Goal: Task Accomplishment & Management: Use online tool/utility

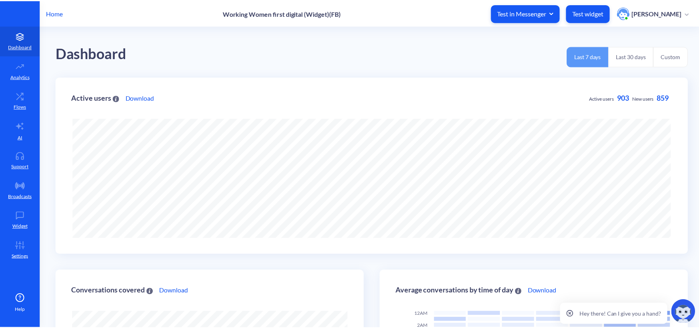
scroll to position [328, 703]
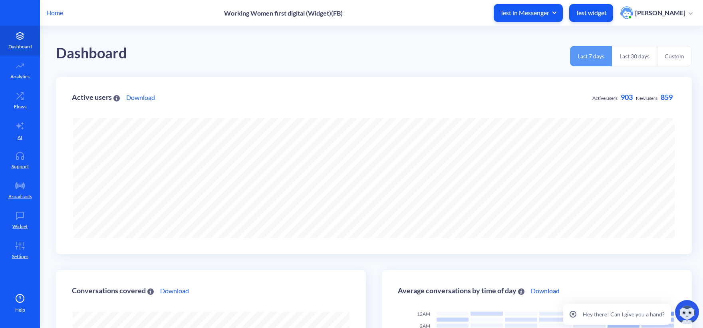
click at [65, 18] on div "Home Working Women first digital (Widget)(FB) Test in Messenger Test widget [PE…" at bounding box center [351, 13] width 703 height 26
click at [62, 12] on p "Home" at bounding box center [54, 13] width 17 height 10
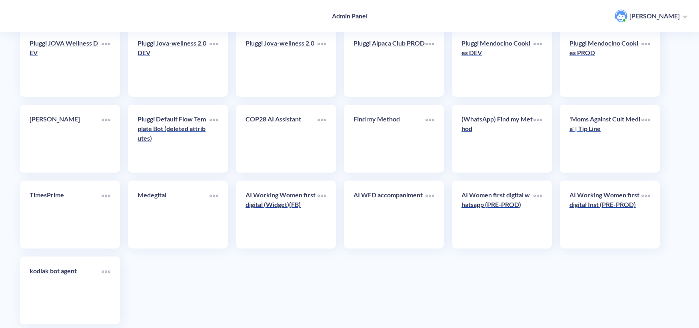
scroll to position [1365, 0]
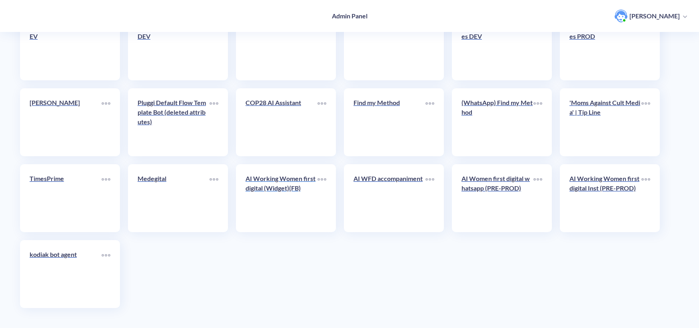
click at [289, 190] on p "AI Working Women first digital (Widget)(FB)" at bounding box center [281, 183] width 72 height 19
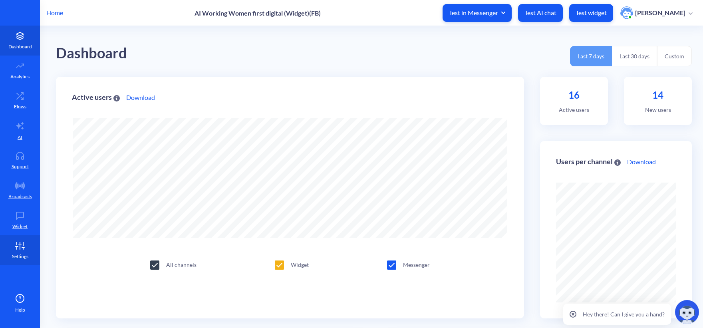
click at [22, 252] on link "Settings" at bounding box center [20, 250] width 40 height 30
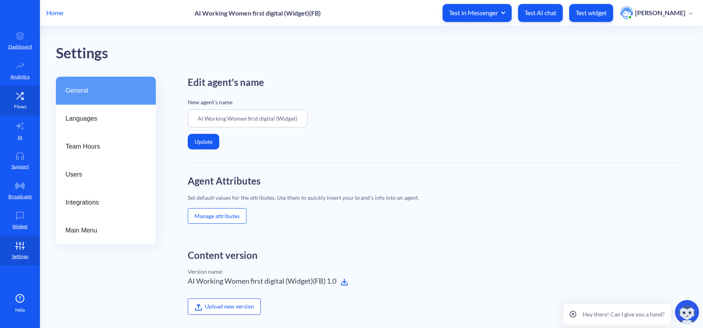
click at [17, 100] on link "Flows" at bounding box center [20, 101] width 40 height 30
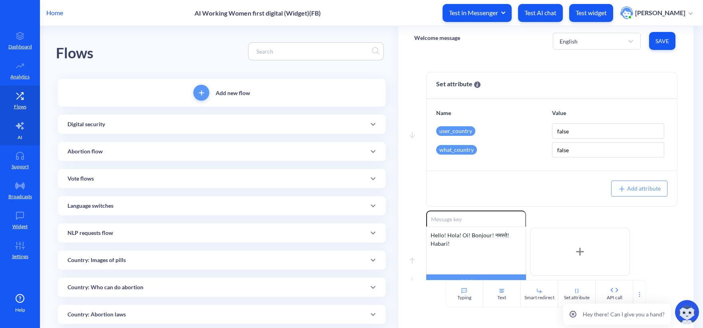
click at [19, 139] on p "AI" at bounding box center [20, 137] width 5 height 7
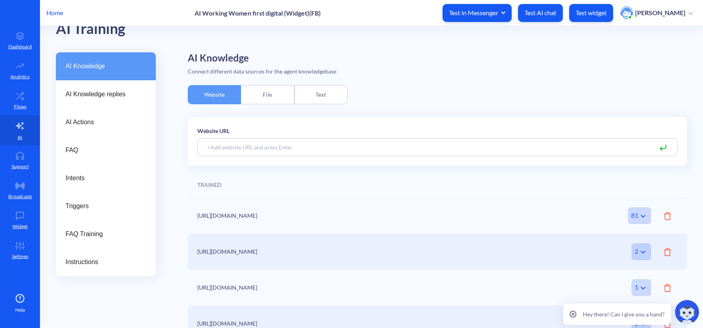
scroll to position [38, 0]
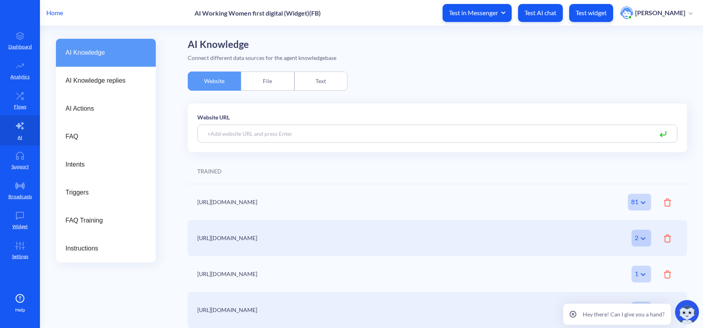
click at [249, 136] on input at bounding box center [437, 134] width 480 height 18
click at [404, 103] on div "Website URL" at bounding box center [437, 127] width 499 height 49
click at [639, 198] on icon at bounding box center [644, 203] width 10 height 10
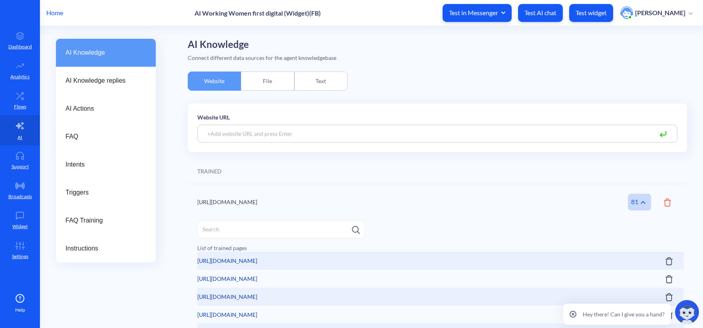
click at [265, 229] on input at bounding box center [281, 229] width 168 height 18
paste input "[DOMAIN_NAME][URL]"
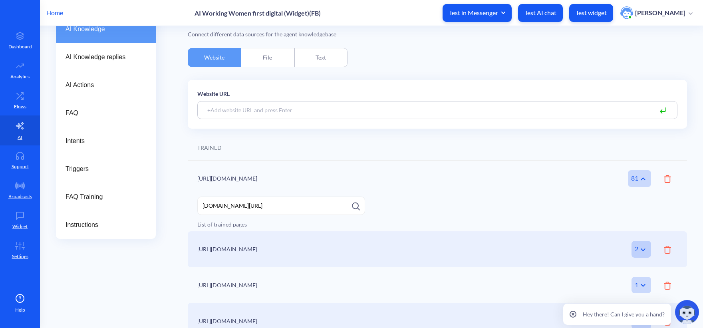
scroll to position [72, 0]
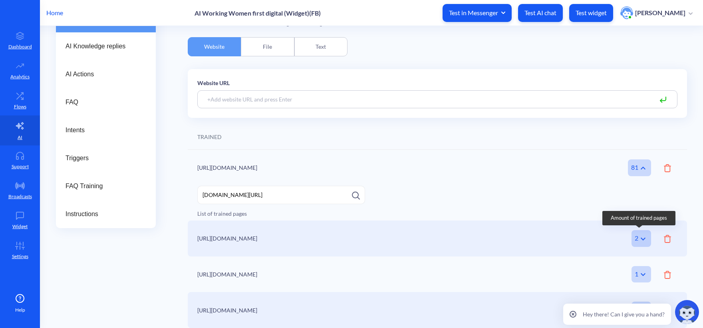
type input "[DOMAIN_NAME][URL]"
click at [636, 233] on div "2" at bounding box center [642, 238] width 20 height 17
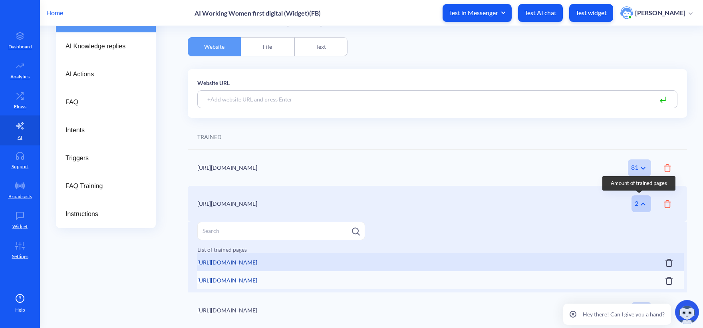
click at [641, 208] on icon at bounding box center [644, 204] width 10 height 10
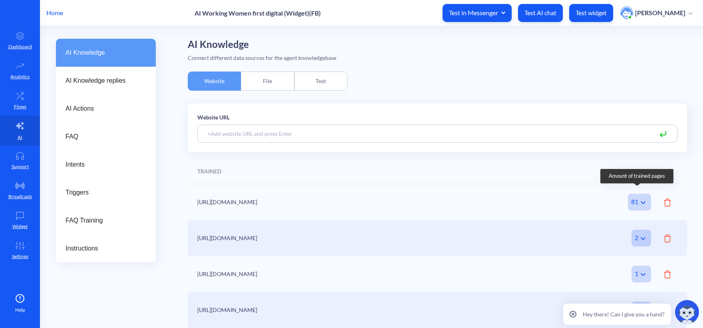
scroll to position [38, 0]
click at [328, 250] on div "[URL][DOMAIN_NAME] 2 Amount of trained pages" at bounding box center [437, 238] width 499 height 36
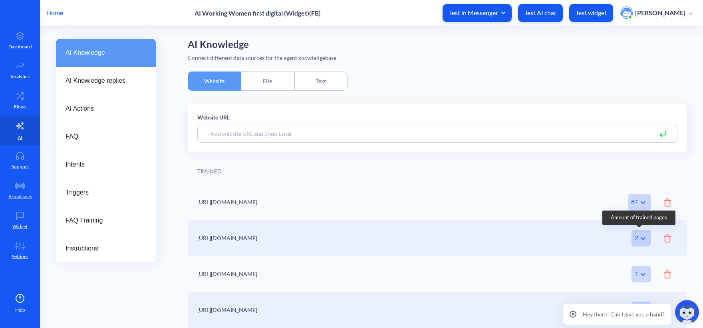
click at [639, 243] on icon at bounding box center [644, 239] width 10 height 10
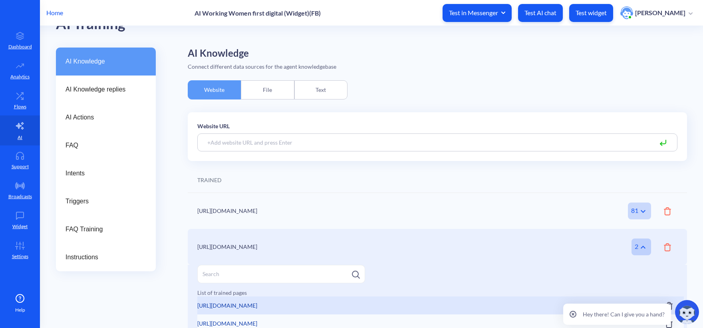
scroll to position [28, 0]
click at [281, 147] on input at bounding box center [437, 143] width 480 height 18
paste input "[URL][DOMAIN_NAME]"
type input "[URL][DOMAIN_NAME]"
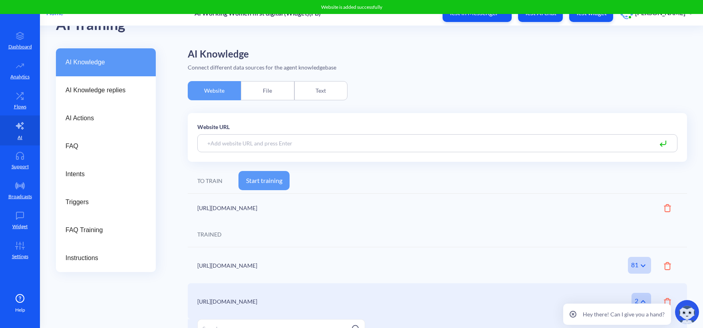
click at [259, 181] on button "Start training" at bounding box center [264, 180] width 51 height 19
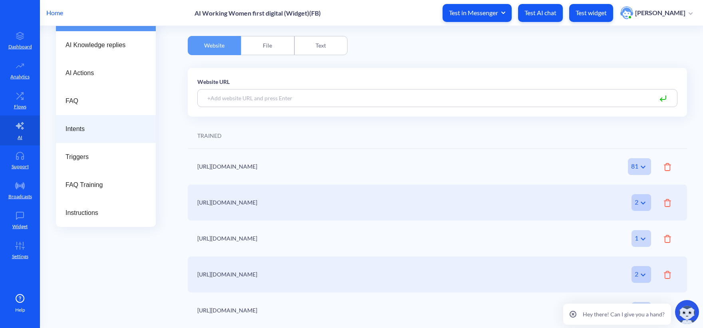
scroll to position [74, 0]
click at [571, 51] on div "AI Knowledge Connect different data sources for the agent knowledgebase Website…" at bounding box center [437, 165] width 499 height 325
click at [591, 17] on button "Test widget" at bounding box center [591, 13] width 44 height 18
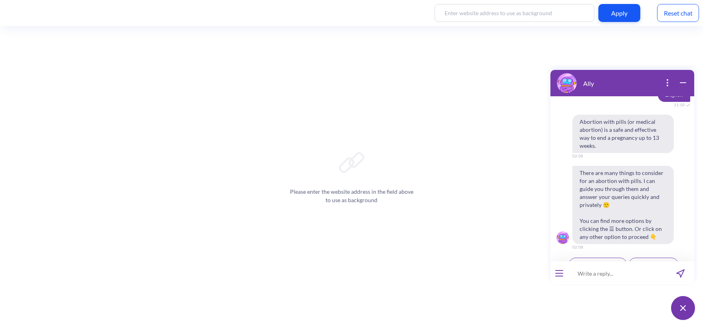
scroll to position [286, 0]
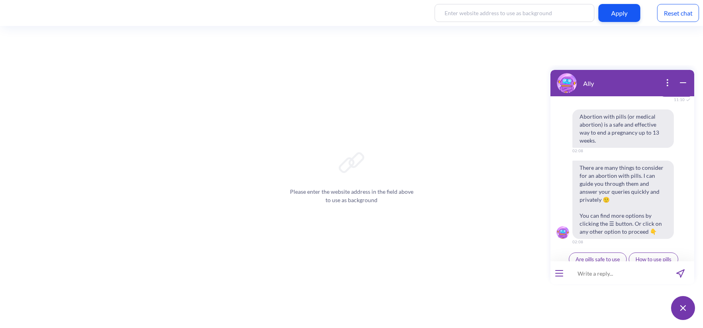
click at [680, 13] on div "Reset chat" at bounding box center [678, 13] width 42 height 18
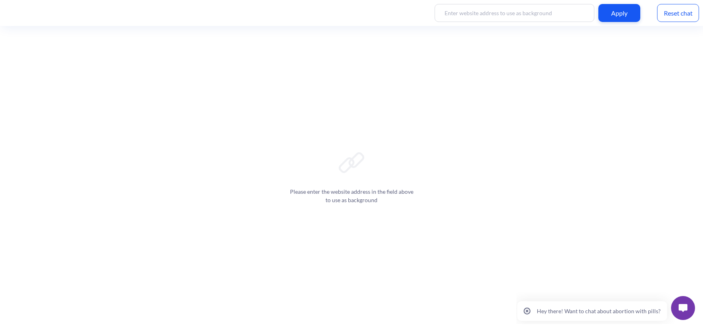
click at [675, 300] on button at bounding box center [683, 308] width 24 height 24
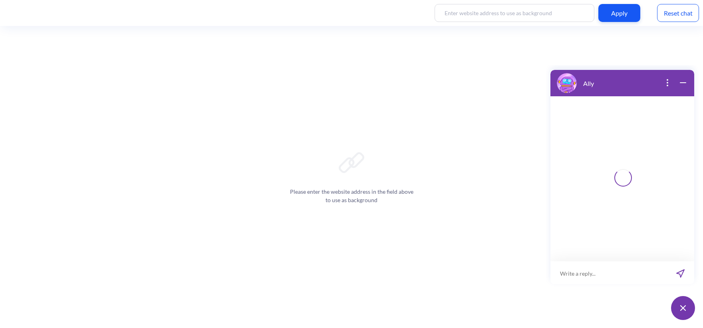
scroll to position [1, 0]
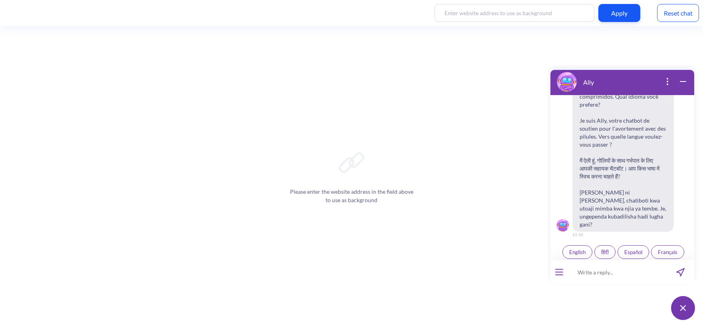
click at [577, 278] on input at bounding box center [617, 272] width 99 height 24
click at [569, 243] on button "English" at bounding box center [578, 250] width 30 height 14
click at [628, 274] on input at bounding box center [617, 272] width 99 height 24
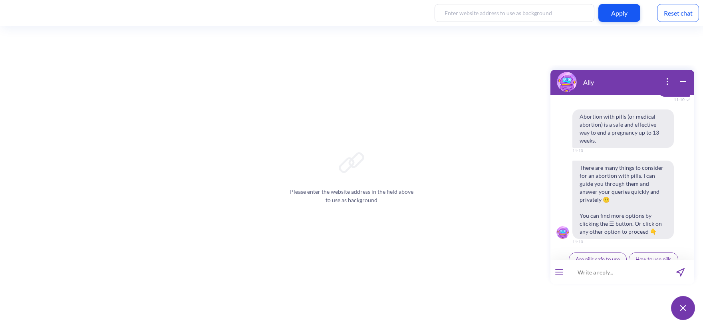
scroll to position [286, 0]
click at [599, 263] on input at bounding box center [617, 272] width 99 height 24
click at [599, 267] on input at bounding box center [617, 272] width 99 height 24
type input "can i do abortion with miso alone"
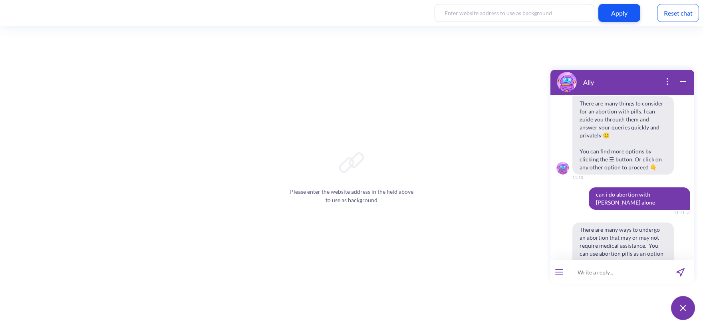
scroll to position [416, 0]
